Goal: Information Seeking & Learning: Learn about a topic

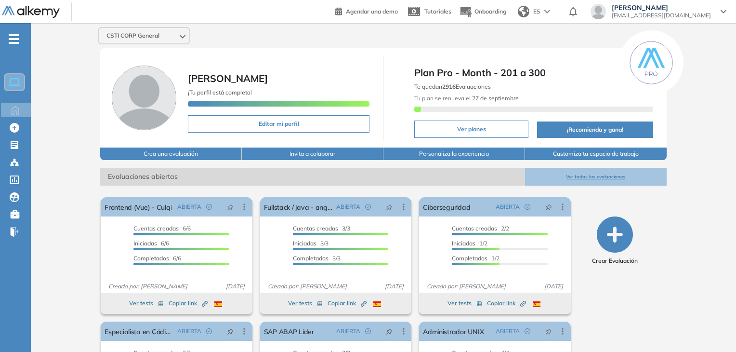
click at [608, 178] on button "Ver todas las evaluaciones" at bounding box center [596, 177] width 142 height 18
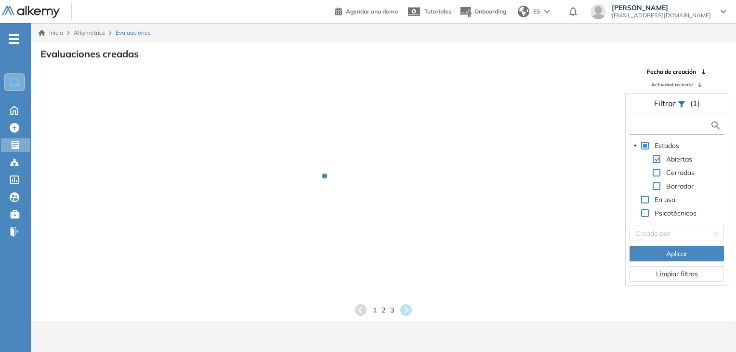
click at [645, 122] on input "text" at bounding box center [671, 125] width 78 height 10
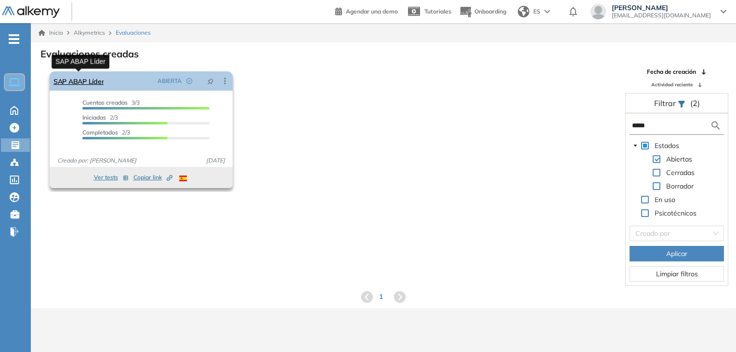
type input "****"
click at [71, 80] on link "SAP ABAP Líder" at bounding box center [78, 80] width 50 height 19
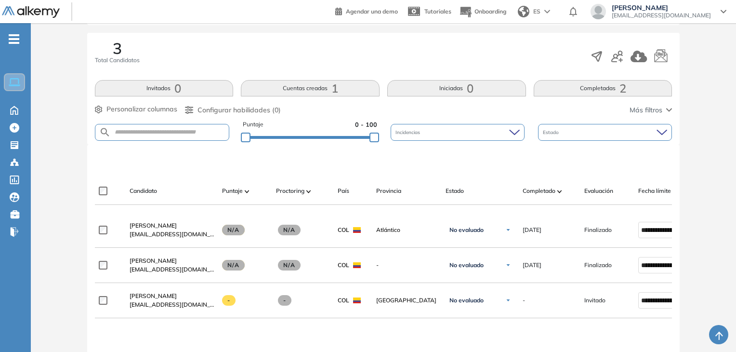
scroll to position [202, 0]
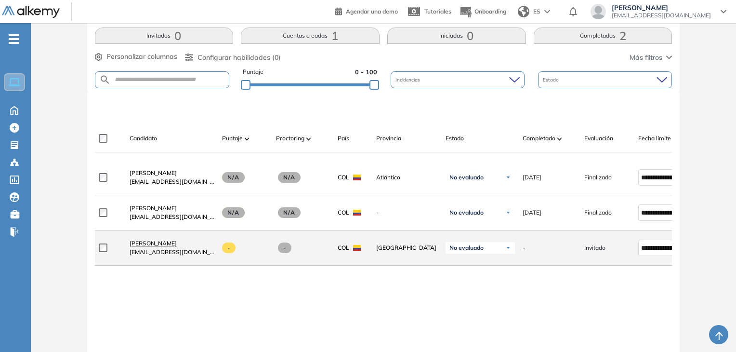
click at [153, 247] on span "[PERSON_NAME]" at bounding box center [153, 242] width 47 height 7
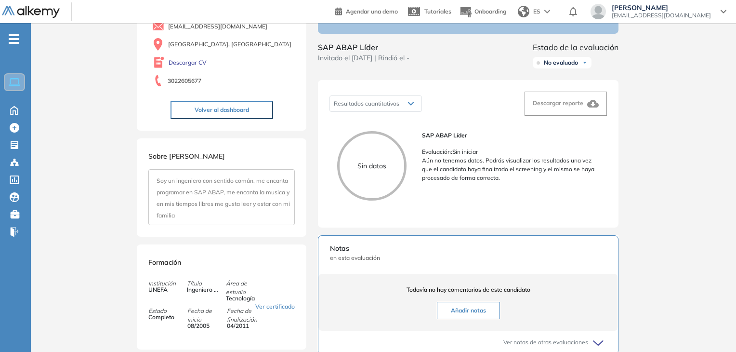
scroll to position [96, 0]
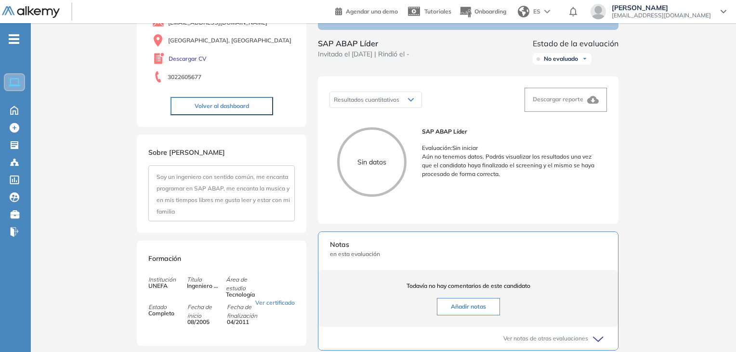
click at [405, 212] on div "Sin datos SAP ABAP Líder Evaluación : Sin iniciar Aún no tenemos datos. Podrás …" at bounding box center [467, 165] width 277 height 92
click at [365, 167] on p "Sin datos" at bounding box center [371, 162] width 65 height 10
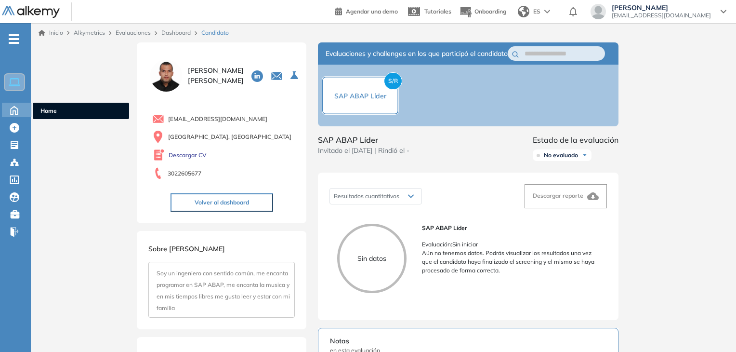
click at [20, 106] on icon at bounding box center [14, 110] width 17 height 12
